Goal: Learn about a topic: Learn about a topic

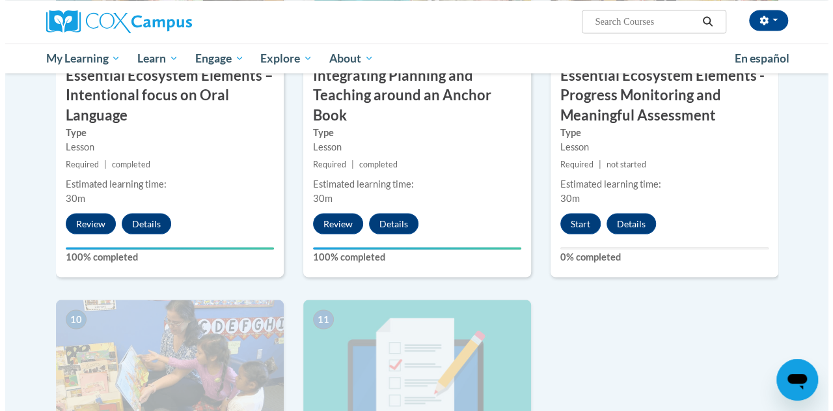
scroll to position [1188, 0]
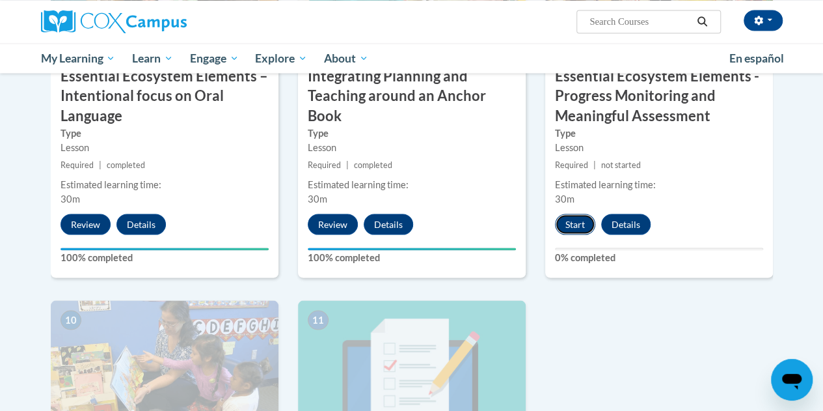
click at [570, 226] on button "Start" at bounding box center [575, 223] width 40 height 21
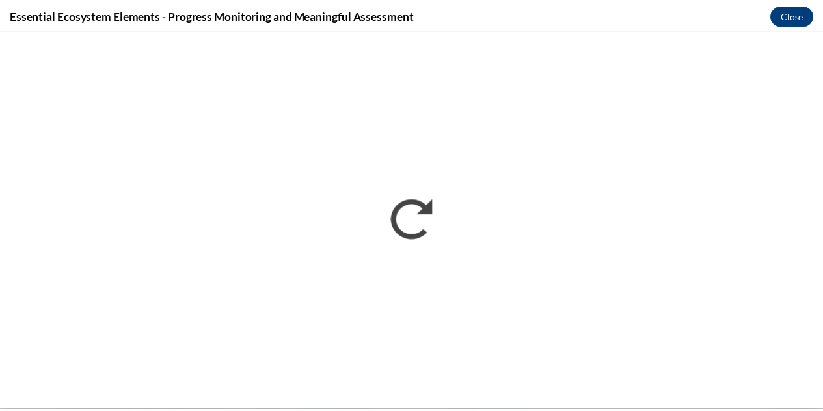
scroll to position [0, 0]
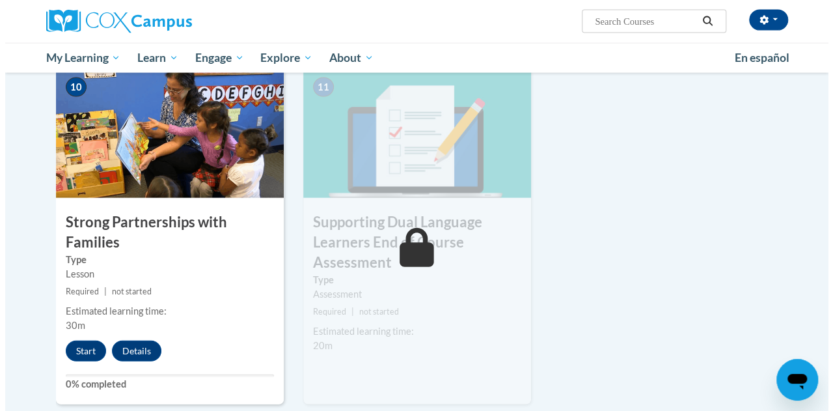
scroll to position [1420, 0]
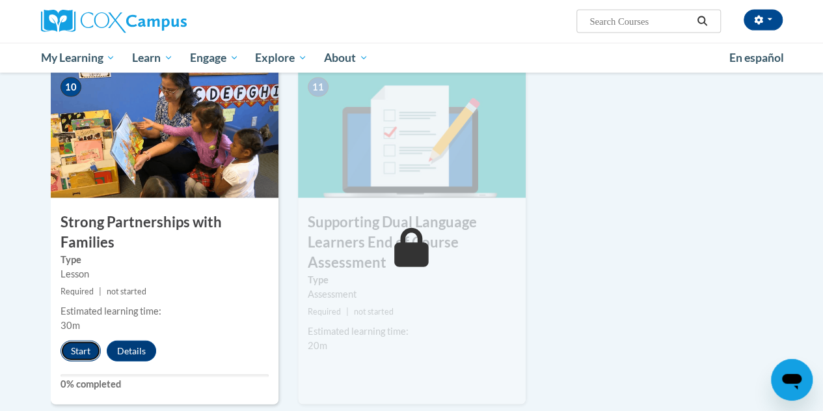
click at [79, 353] on button "Start" at bounding box center [81, 350] width 40 height 21
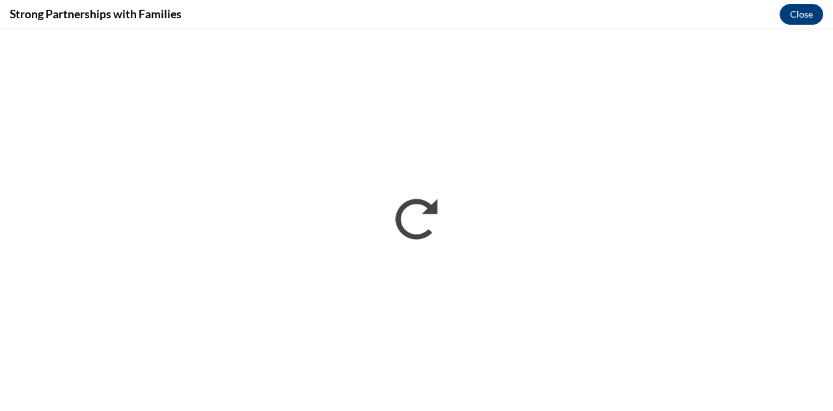
scroll to position [0, 0]
